Goal: Task Accomplishment & Management: Use online tool/utility

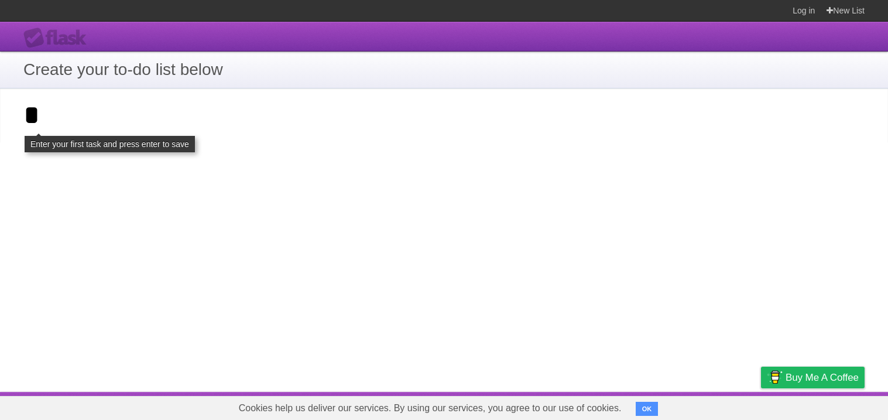
click input "**********" at bounding box center [0, 0] width 0 height 0
type input "**"
